Goal: Browse casually: Explore the website without a specific task or goal

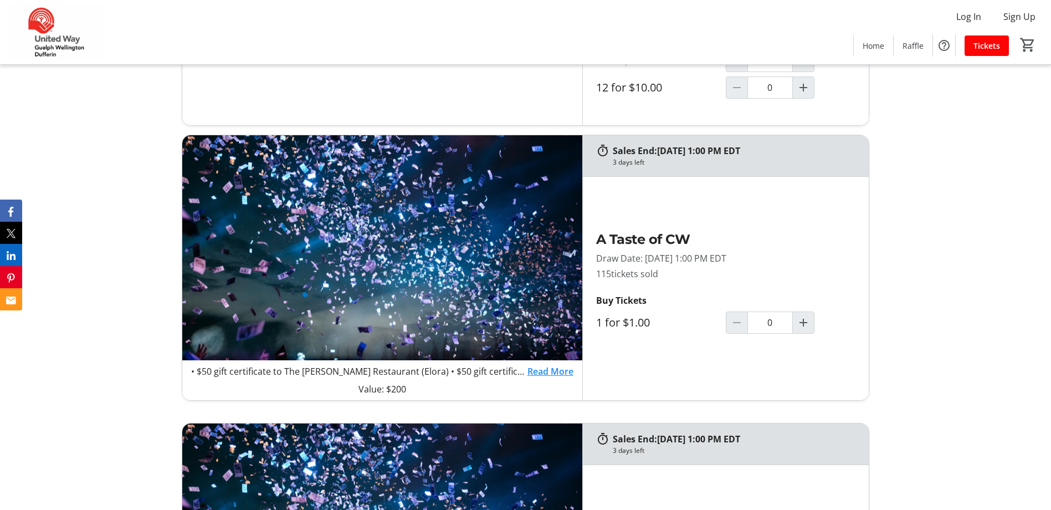
scroll to position [665, 0]
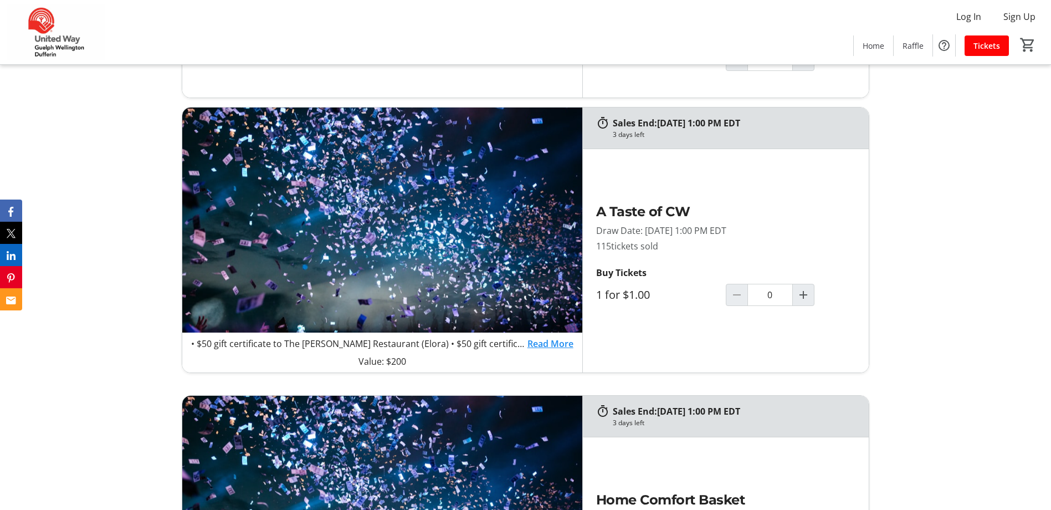
click at [549, 347] on link "Read More" at bounding box center [550, 343] width 46 height 13
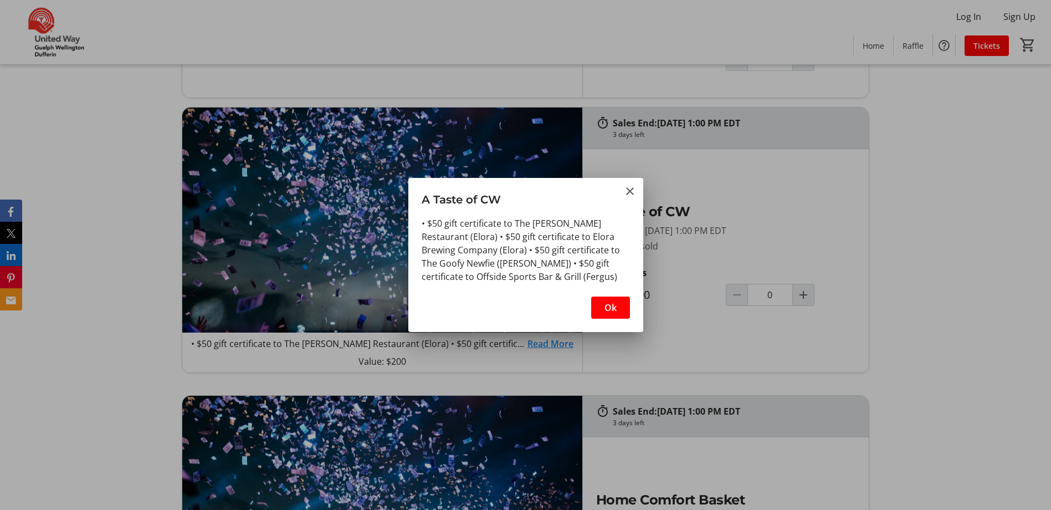
scroll to position [0, 0]
click at [625, 191] on mat-icon "Close" at bounding box center [629, 190] width 13 height 13
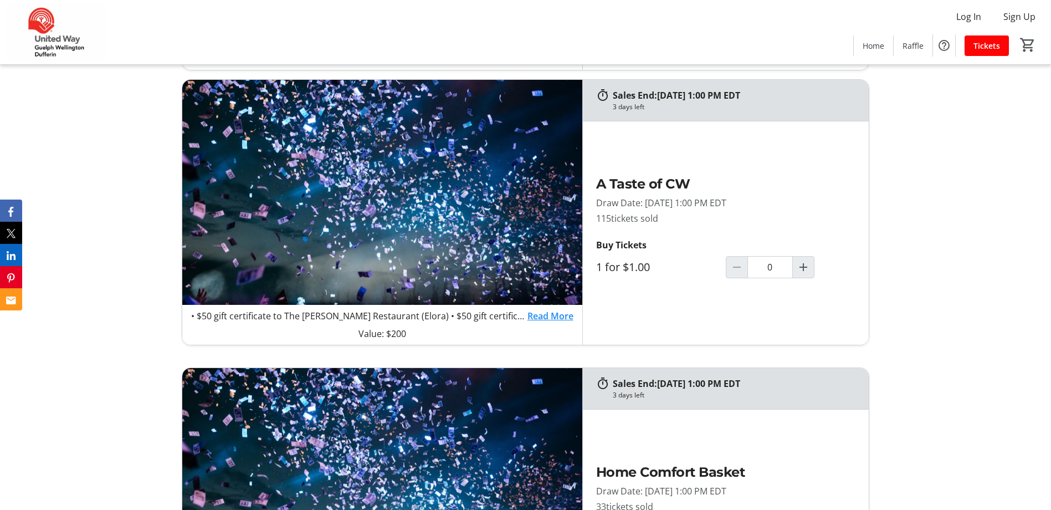
scroll to position [720, 0]
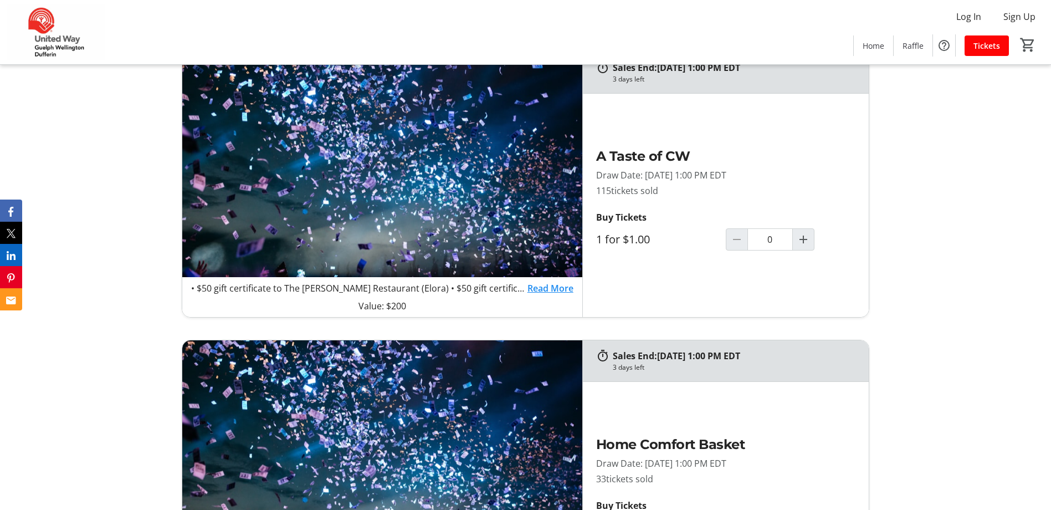
click at [555, 287] on link "Read More" at bounding box center [550, 287] width 46 height 13
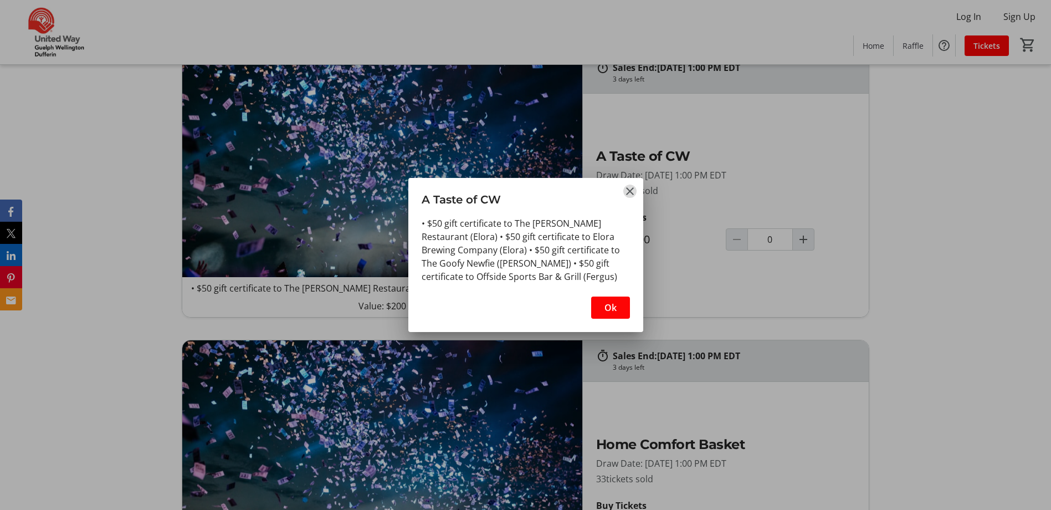
click at [625, 186] on mat-icon "Close" at bounding box center [629, 190] width 13 height 13
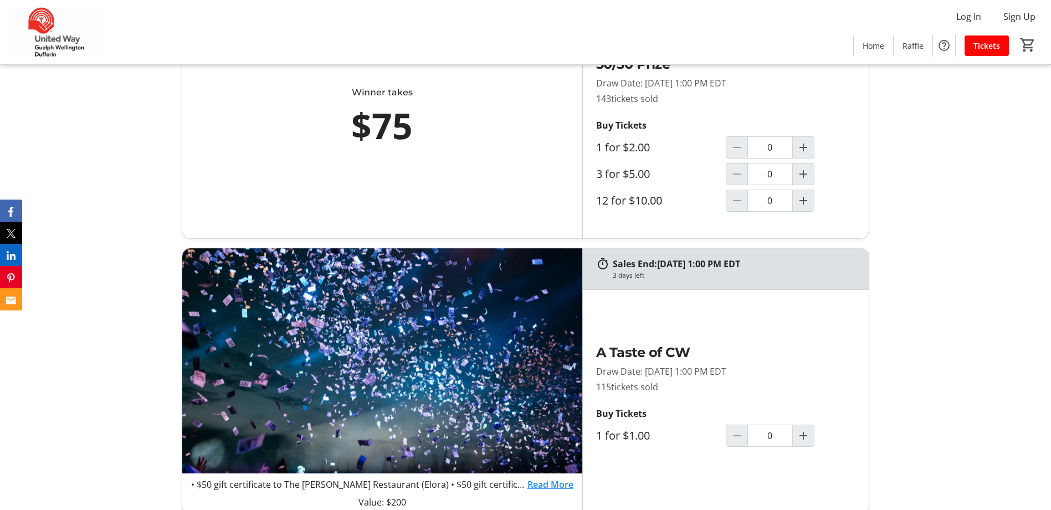
scroll to position [886, 0]
